Goal: Navigation & Orientation: Find specific page/section

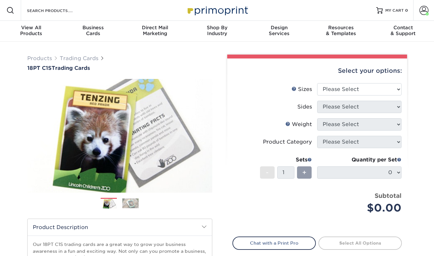
click at [231, 14] on img at bounding box center [217, 10] width 65 height 14
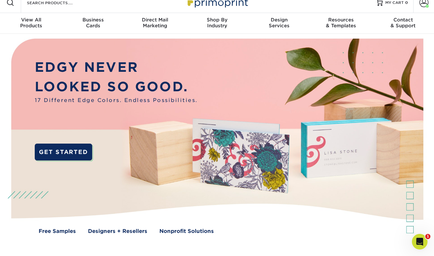
scroll to position [8, 0]
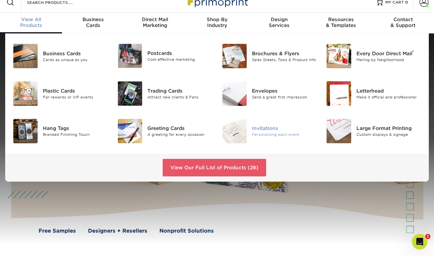
click at [238, 132] on img at bounding box center [234, 131] width 24 height 24
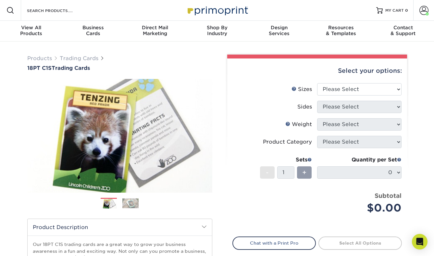
click at [209, 11] on img at bounding box center [217, 10] width 65 height 14
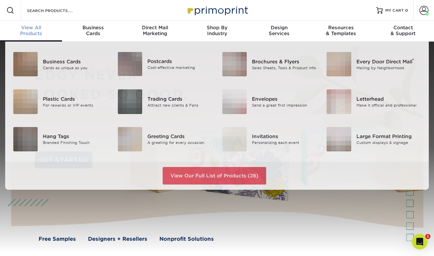
click at [26, 28] on span "View All" at bounding box center [31, 28] width 62 height 6
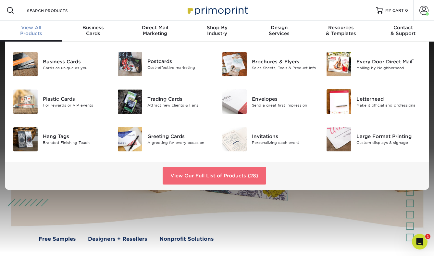
click at [220, 174] on link "View Our Full List of Products (28)" at bounding box center [215, 176] width 104 height 18
